Goal: Task Accomplishment & Management: Complete application form

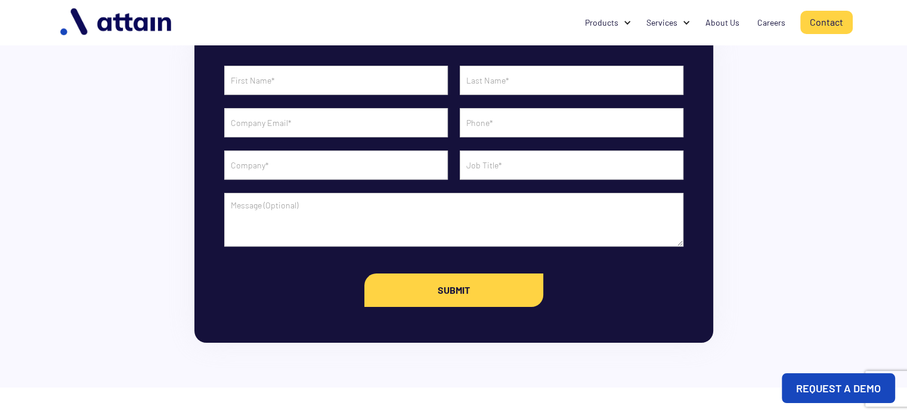
scroll to position [119, 0]
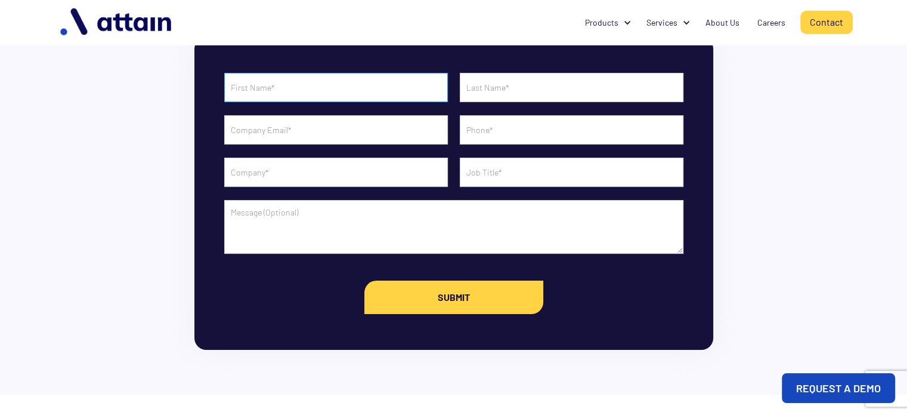
click at [260, 94] on input "Contact Form" at bounding box center [336, 87] width 224 height 29
type input "Neha"
click at [522, 90] on input "Contact Form" at bounding box center [572, 87] width 224 height 29
type input "Kumari"
click at [429, 123] on input "Contact Form" at bounding box center [336, 129] width 224 height 29
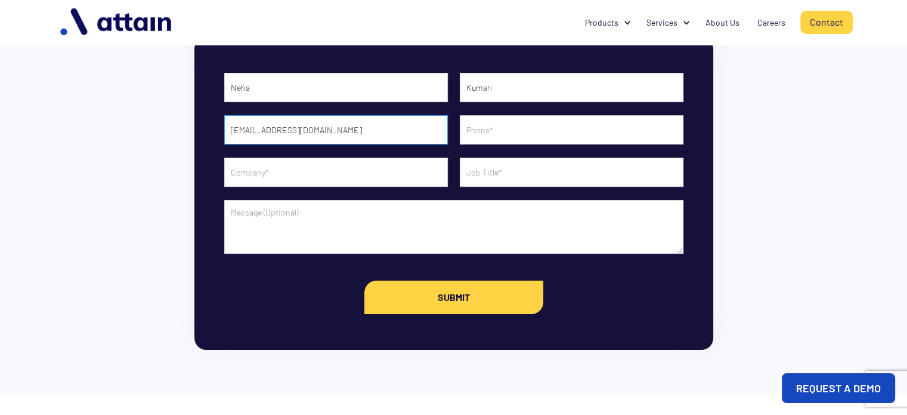
type input "verify7@asdintech.com"
click at [582, 137] on input "Contact Form" at bounding box center [572, 129] width 224 height 29
type input "8882067536"
click at [363, 173] on input "Contact Form" at bounding box center [336, 171] width 224 height 29
type input "ASDintech Services Private Limited"
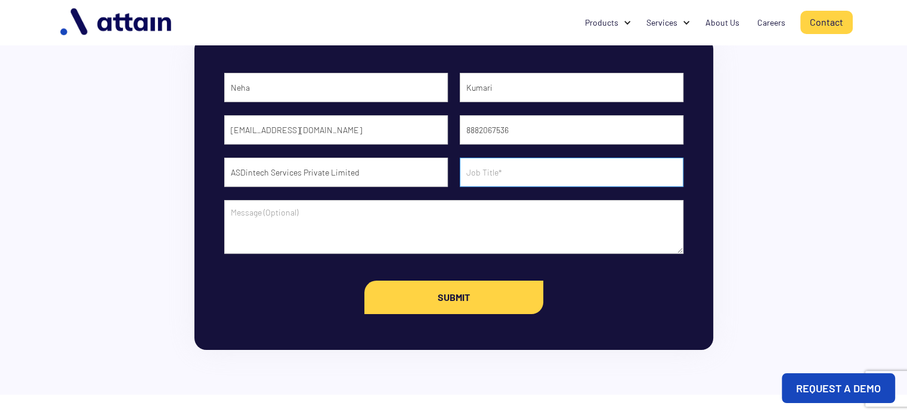
click at [481, 170] on input "Contact Form" at bounding box center [572, 171] width 224 height 29
type input "Serinoir executive"
click at [300, 208] on textarea "Contact Form" at bounding box center [453, 227] width 459 height 54
paste textarea "Previous Employment Verification of Ahiraj Majumdar - Attain Higher LLP"
paste textarea "DETAILS INFORMATION PROVIDED VERIFICATION REMARKS APPLICANT NAME Ahiraj Majumda…"
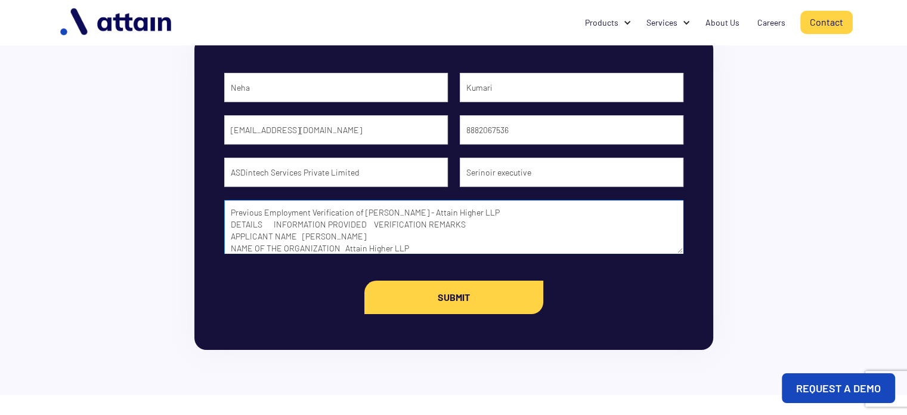
scroll to position [60, 0]
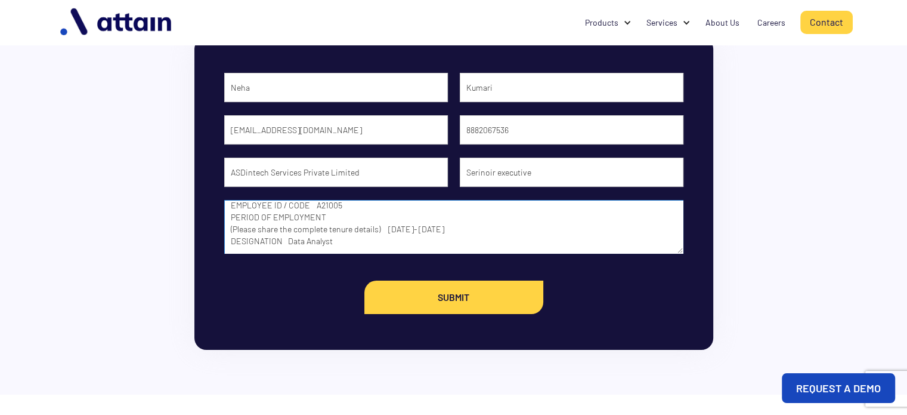
type textarea "Previous Employment Verification of Ahiraj Majumdar - Attain Higher LLP DETAILS…"
click at [471, 295] on input "Submit" at bounding box center [453, 296] width 179 height 33
type input "Please wait..."
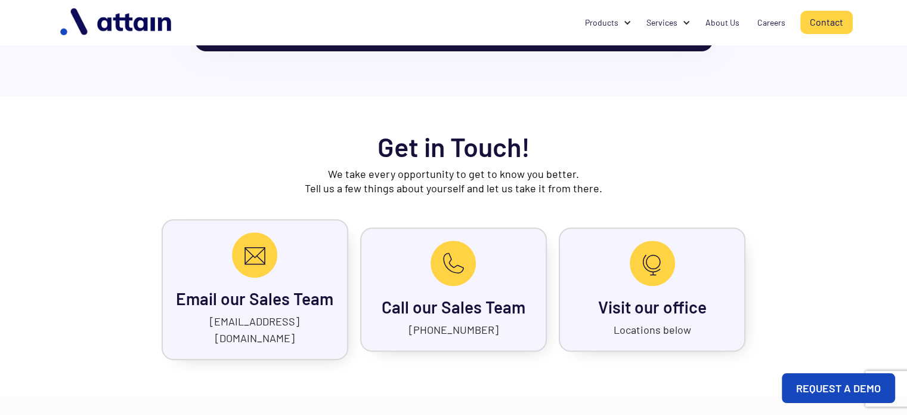
scroll to position [477, 0]
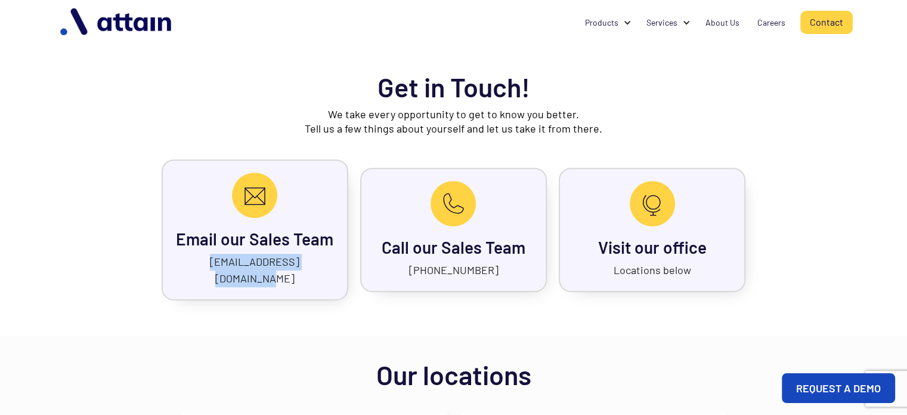
copy link "sales@attainsolutions.com"
drag, startPoint x: 322, startPoint y: 265, endPoint x: 150, endPoint y: 257, distance: 172.5
click at [150, 257] on div "Get in Touch! We take every opportunity to get to know you better. Tell us a fe…" at bounding box center [453, 186] width 799 height 228
copy link "sales@attainsolutions.com"
click at [768, 20] on div "Careers" at bounding box center [771, 23] width 28 height 12
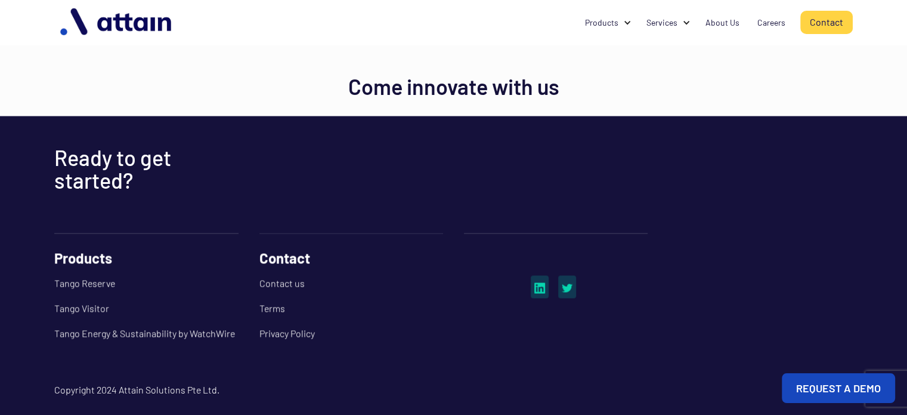
scroll to position [2110, 0]
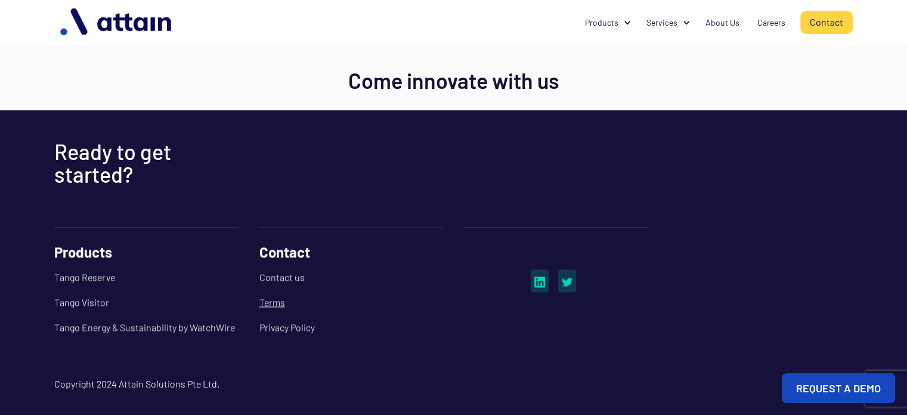
click at [265, 299] on link "Terms" at bounding box center [351, 301] width 184 height 25
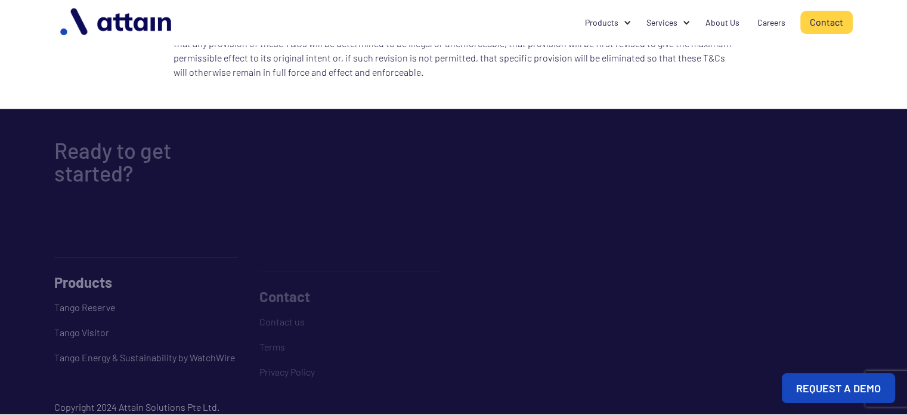
scroll to position [2328, 0]
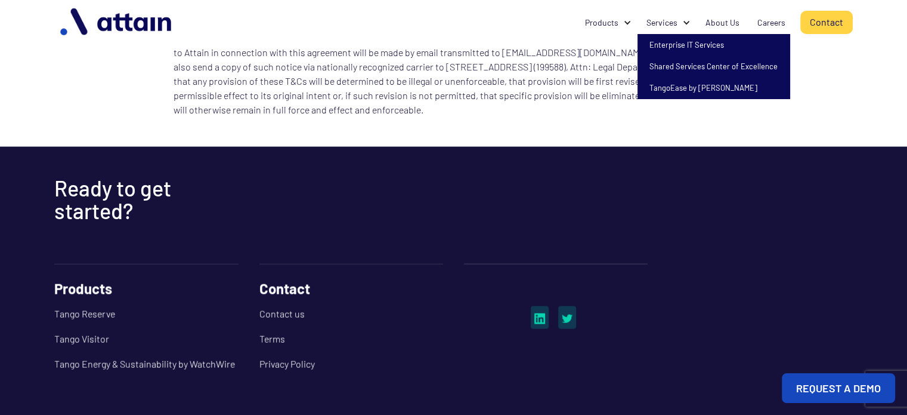
drag, startPoint x: 681, startPoint y: 17, endPoint x: 698, endPoint y: 49, distance: 36.6
click at [682, 23] on div "Services" at bounding box center [667, 22] width 59 height 23
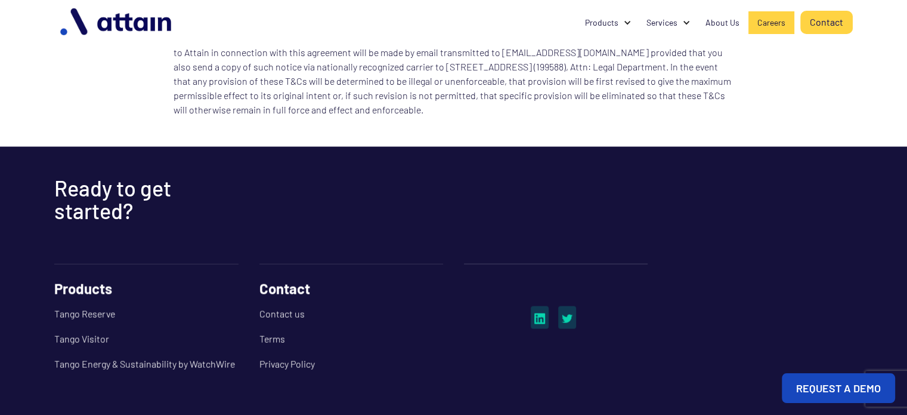
click at [787, 29] on link "Careers" at bounding box center [772, 22] width 46 height 23
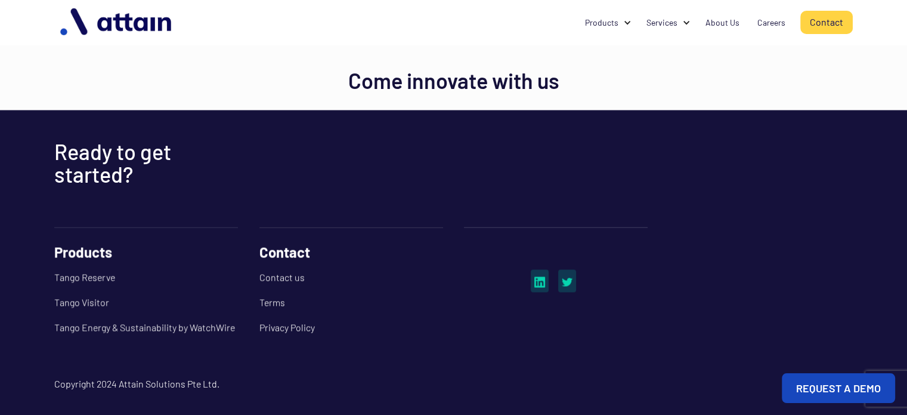
scroll to position [2110, 0]
